Goal: Task Accomplishment & Management: Manage account settings

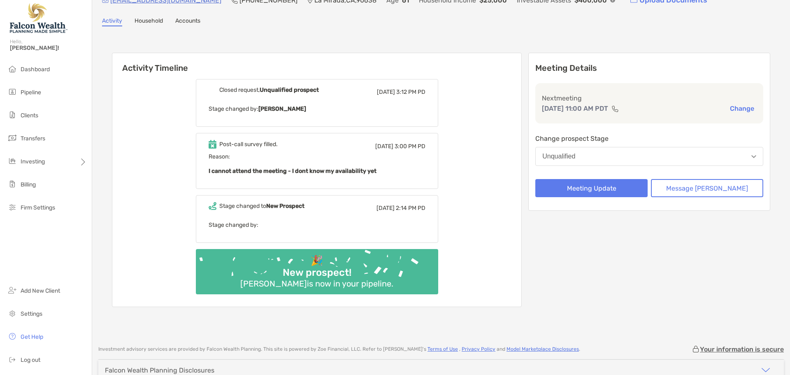
scroll to position [41, 0]
click at [49, 63] on li "Dashboard" at bounding box center [46, 69] width 92 height 16
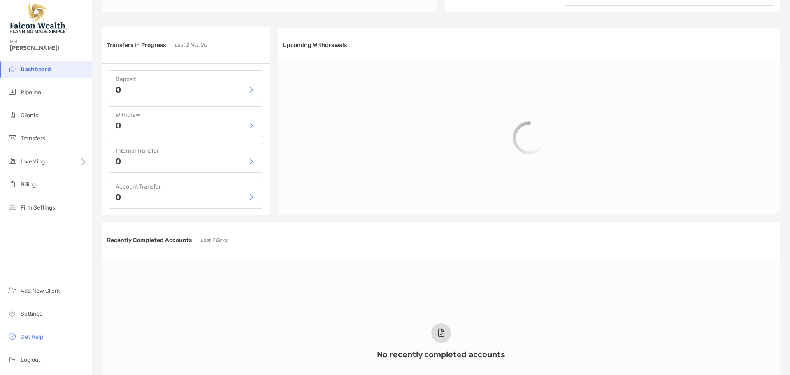
scroll to position [409, 0]
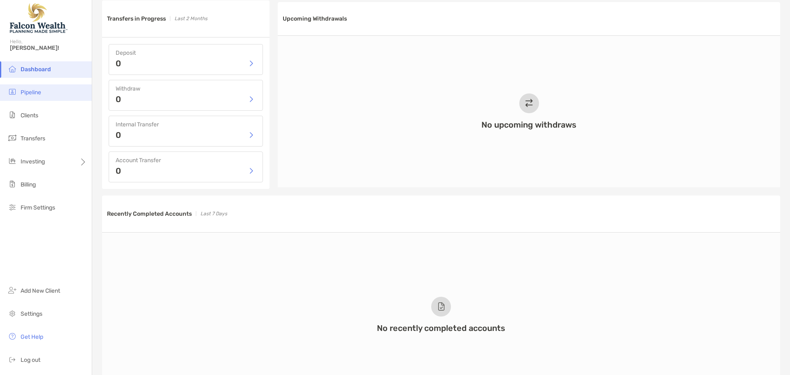
drag, startPoint x: 25, startPoint y: 90, endPoint x: 54, endPoint y: 87, distance: 28.9
click at [25, 90] on span "Pipeline" at bounding box center [31, 92] width 21 height 7
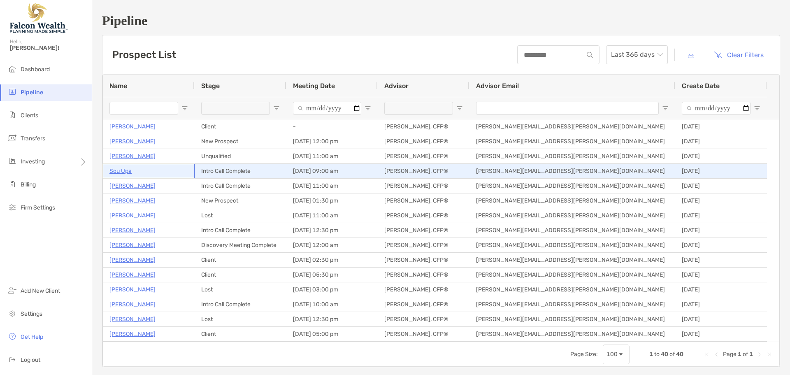
click at [119, 171] on p "Sou Upa" at bounding box center [120, 171] width 22 height 10
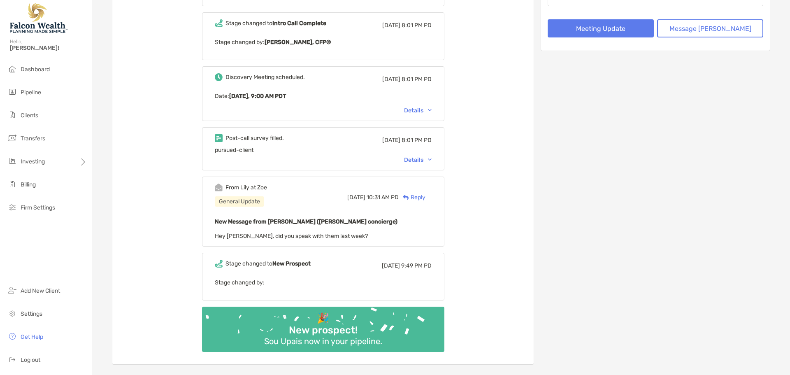
scroll to position [206, 0]
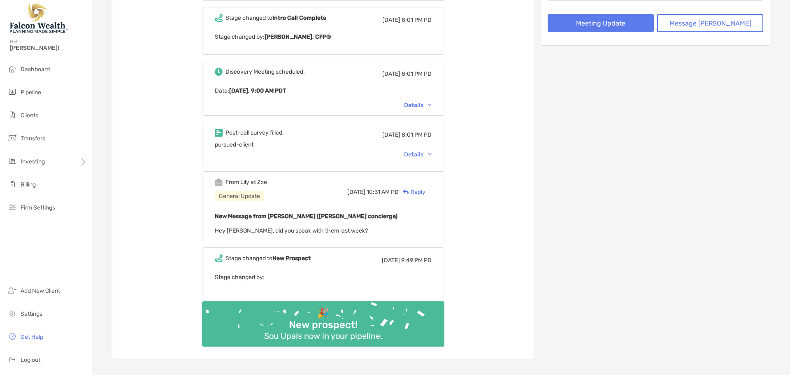
click at [428, 153] on div "Details" at bounding box center [418, 154] width 28 height 7
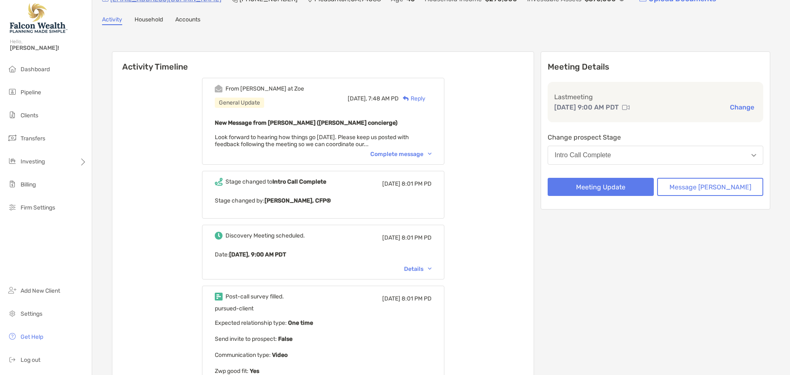
scroll to position [41, 0]
click at [611, 156] on div "Intro Call Complete" at bounding box center [582, 155] width 56 height 7
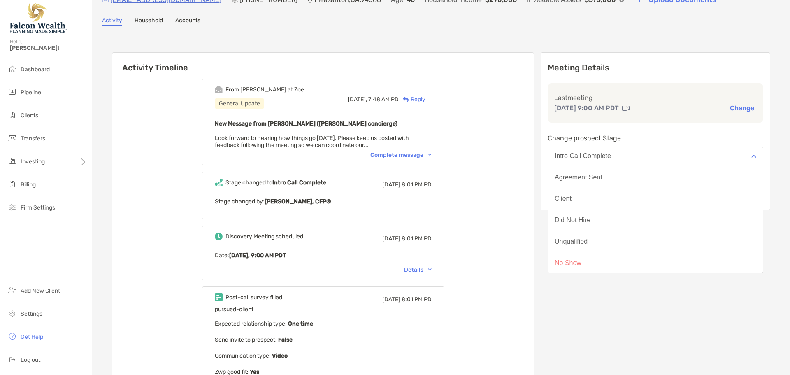
scroll to position [64, 0]
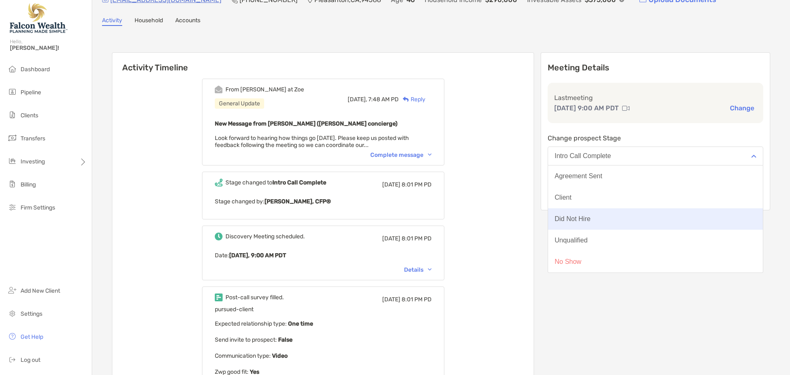
click at [590, 217] on div "Did Not Hire" at bounding box center [572, 218] width 36 height 7
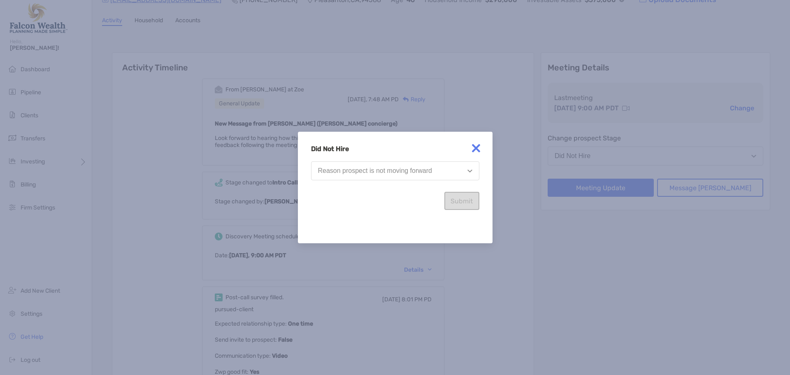
click at [449, 165] on button "Reason prospect is not moving forward" at bounding box center [395, 170] width 168 height 19
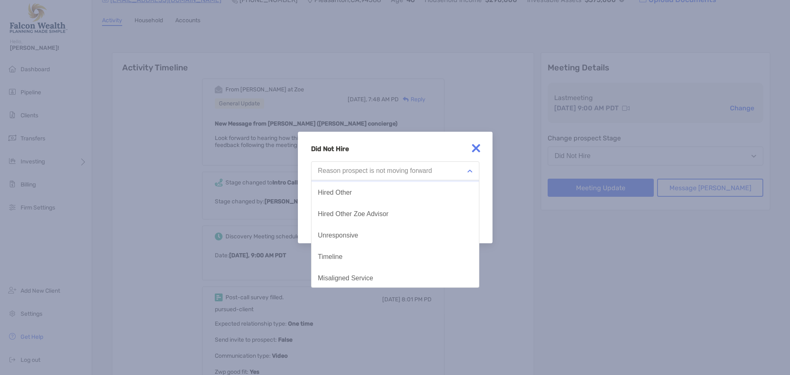
scroll to position [43, 0]
drag, startPoint x: 341, startPoint y: 229, endPoint x: 559, endPoint y: 208, distance: 218.6
click at [341, 230] on button "Unresponsive" at bounding box center [394, 233] width 167 height 21
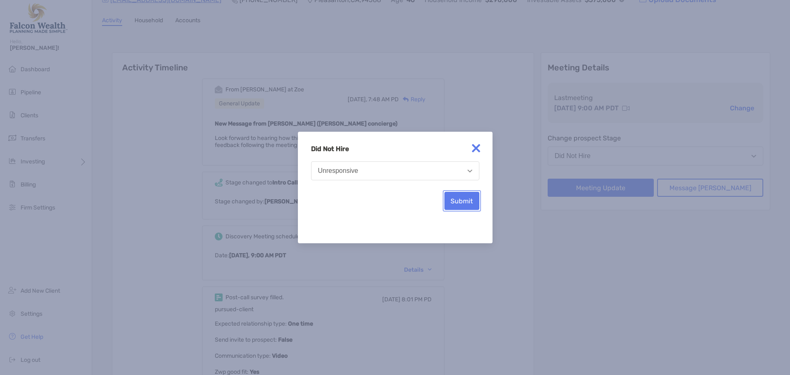
click at [476, 201] on button "Submit" at bounding box center [461, 201] width 35 height 18
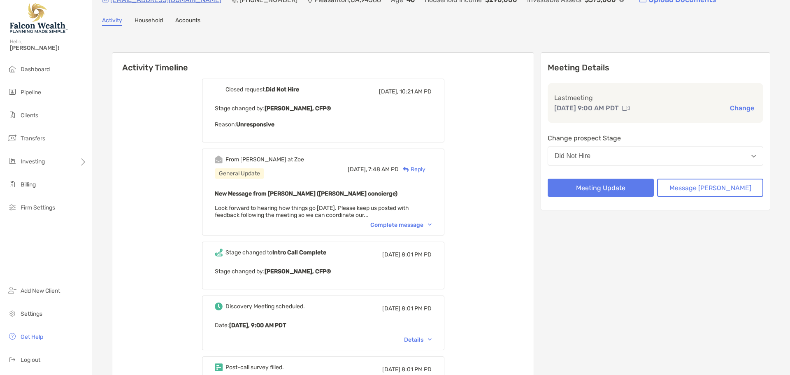
drag, startPoint x: 25, startPoint y: 70, endPoint x: 354, endPoint y: 24, distance: 331.4
click at [27, 71] on span "Dashboard" at bounding box center [35, 69] width 29 height 7
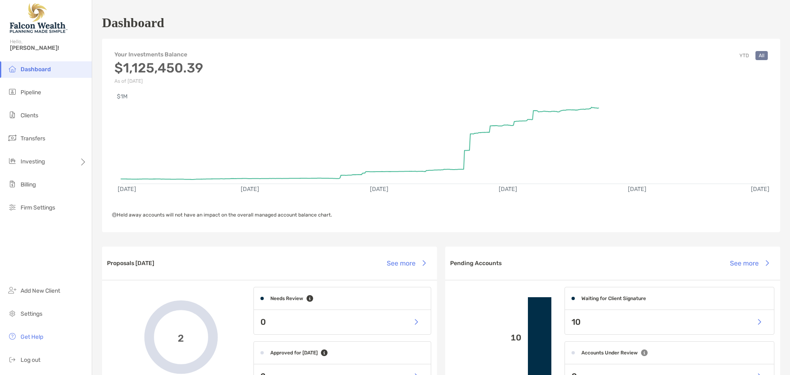
click at [41, 71] on span "Dashboard" at bounding box center [36, 69] width 30 height 7
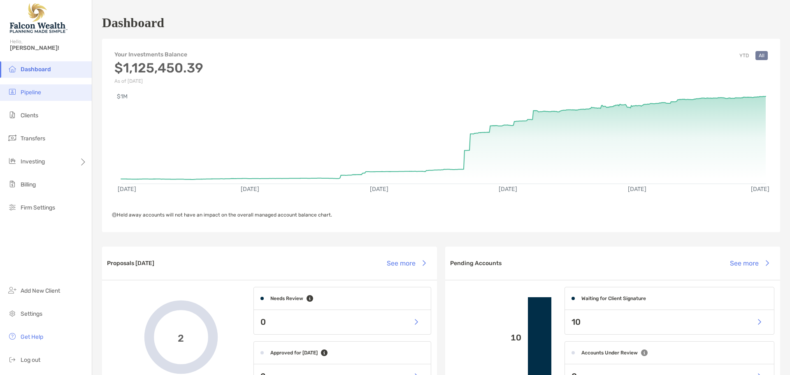
click at [31, 90] on span "Pipeline" at bounding box center [31, 92] width 21 height 7
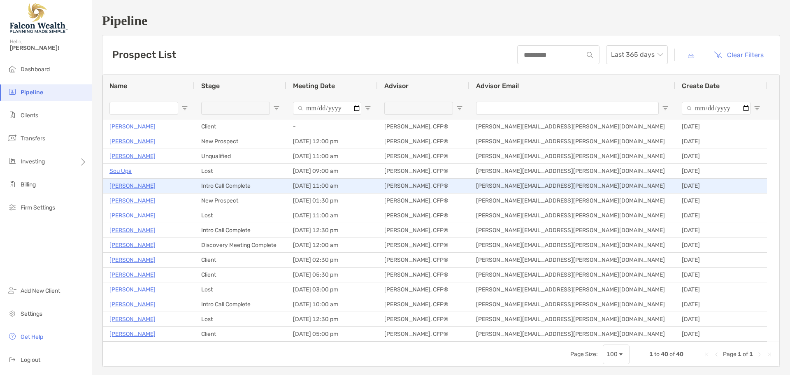
click at [129, 185] on p "George Taylor" at bounding box center [132, 186] width 46 height 10
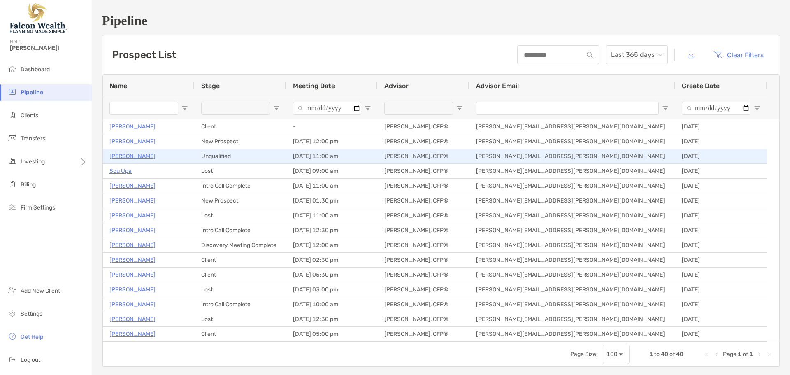
click at [132, 157] on p "[PERSON_NAME]" at bounding box center [132, 156] width 46 height 10
